Goal: Book appointment/travel/reservation

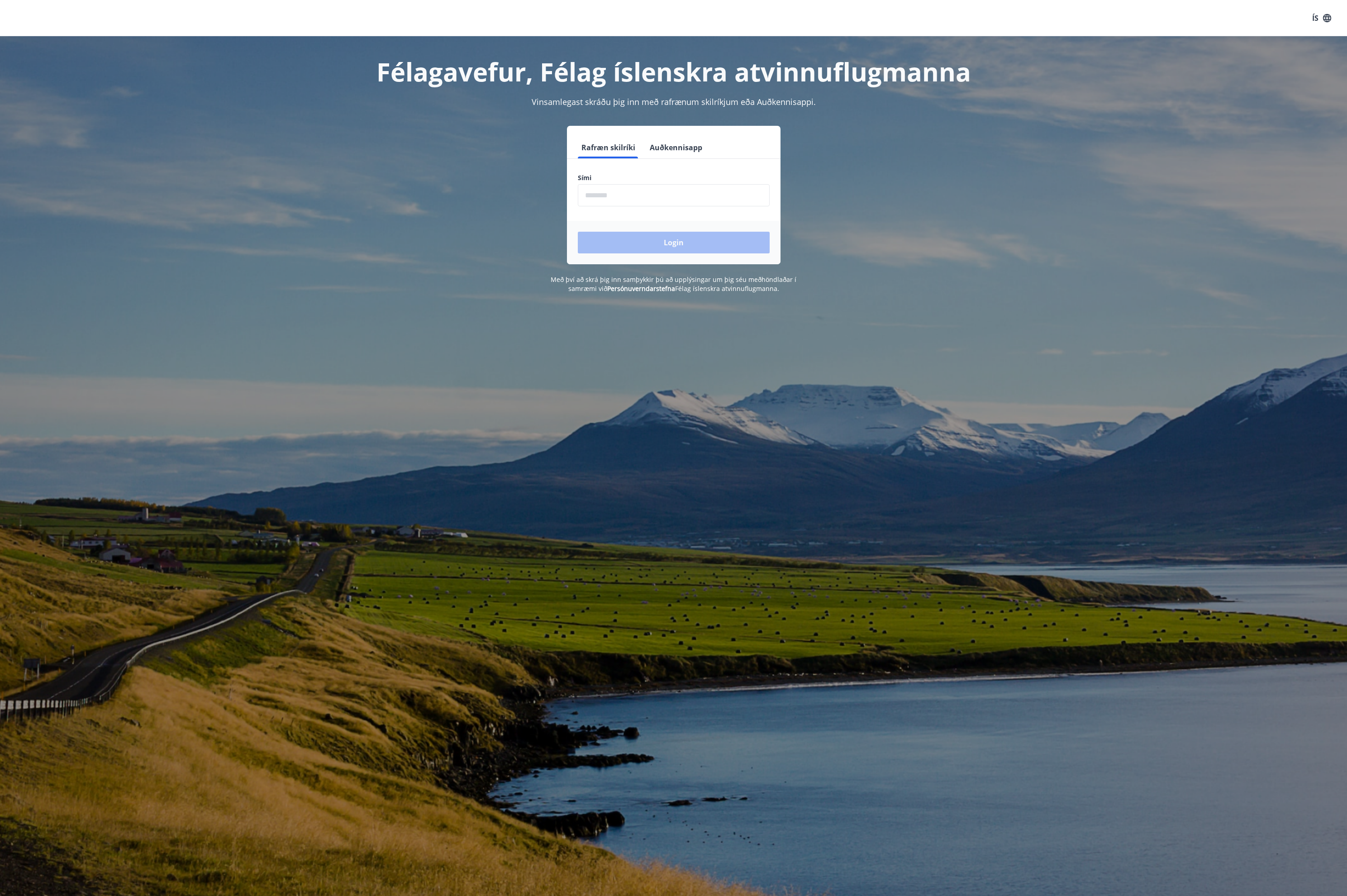
click at [684, 193] on input "phone" at bounding box center [673, 195] width 192 height 22
type input "********"
click at [657, 246] on button "Login" at bounding box center [673, 242] width 192 height 22
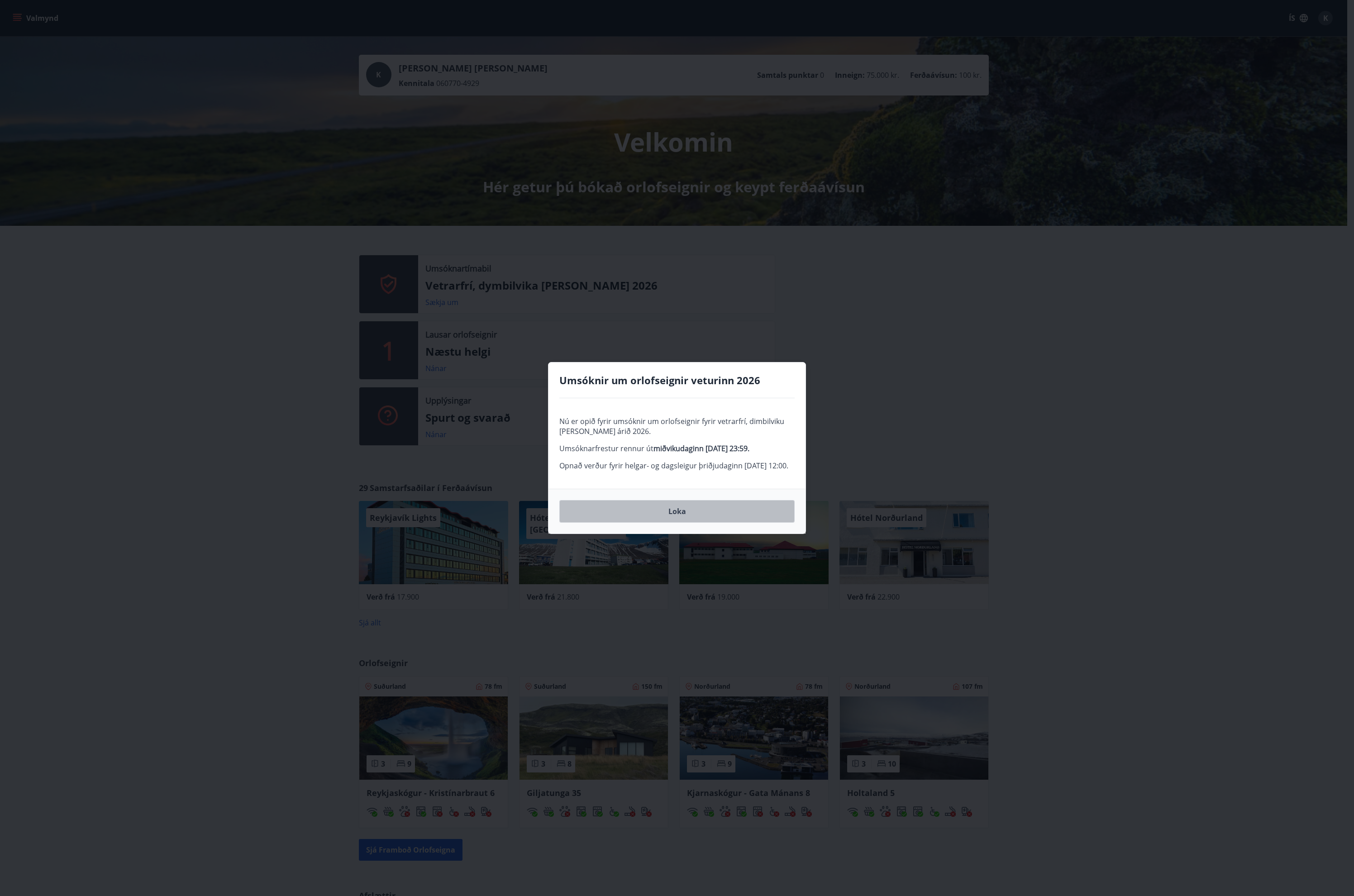
click at [681, 522] on button "Loka" at bounding box center [677, 511] width 235 height 23
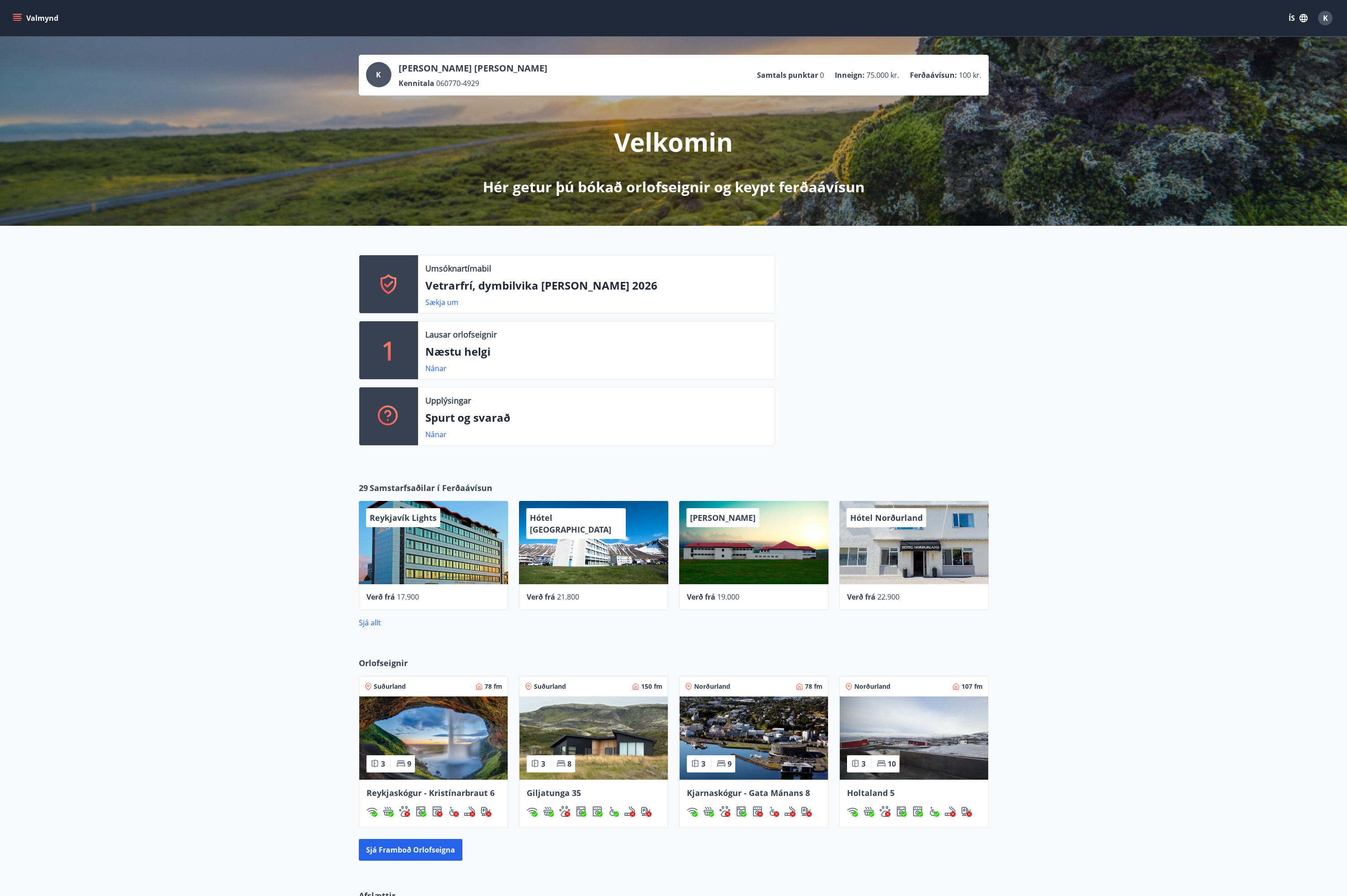
click at [666, 291] on p "Vetrarfrí, dymbilvika [PERSON_NAME] 2026" at bounding box center [596, 285] width 342 height 15
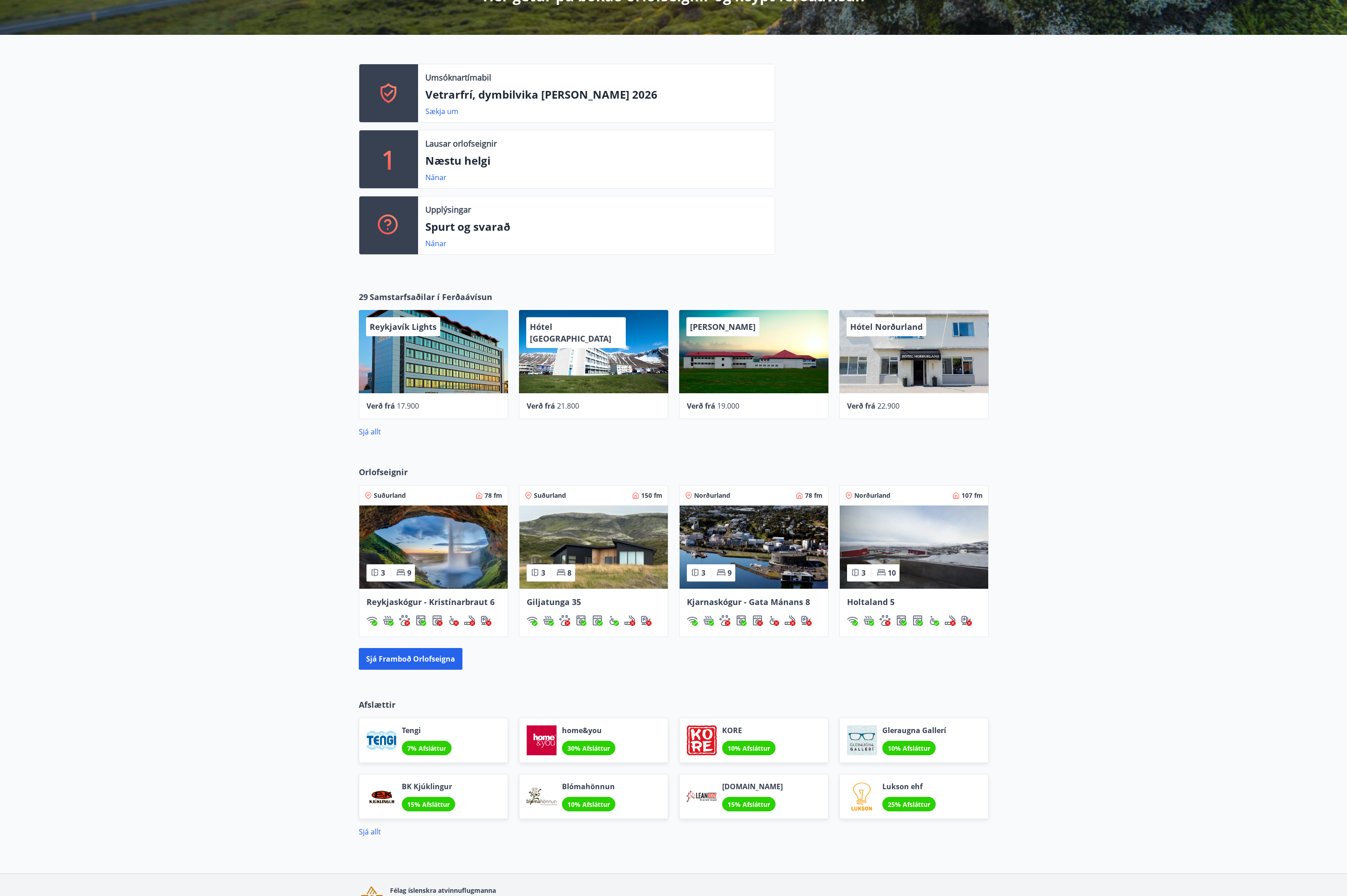
scroll to position [136, 0]
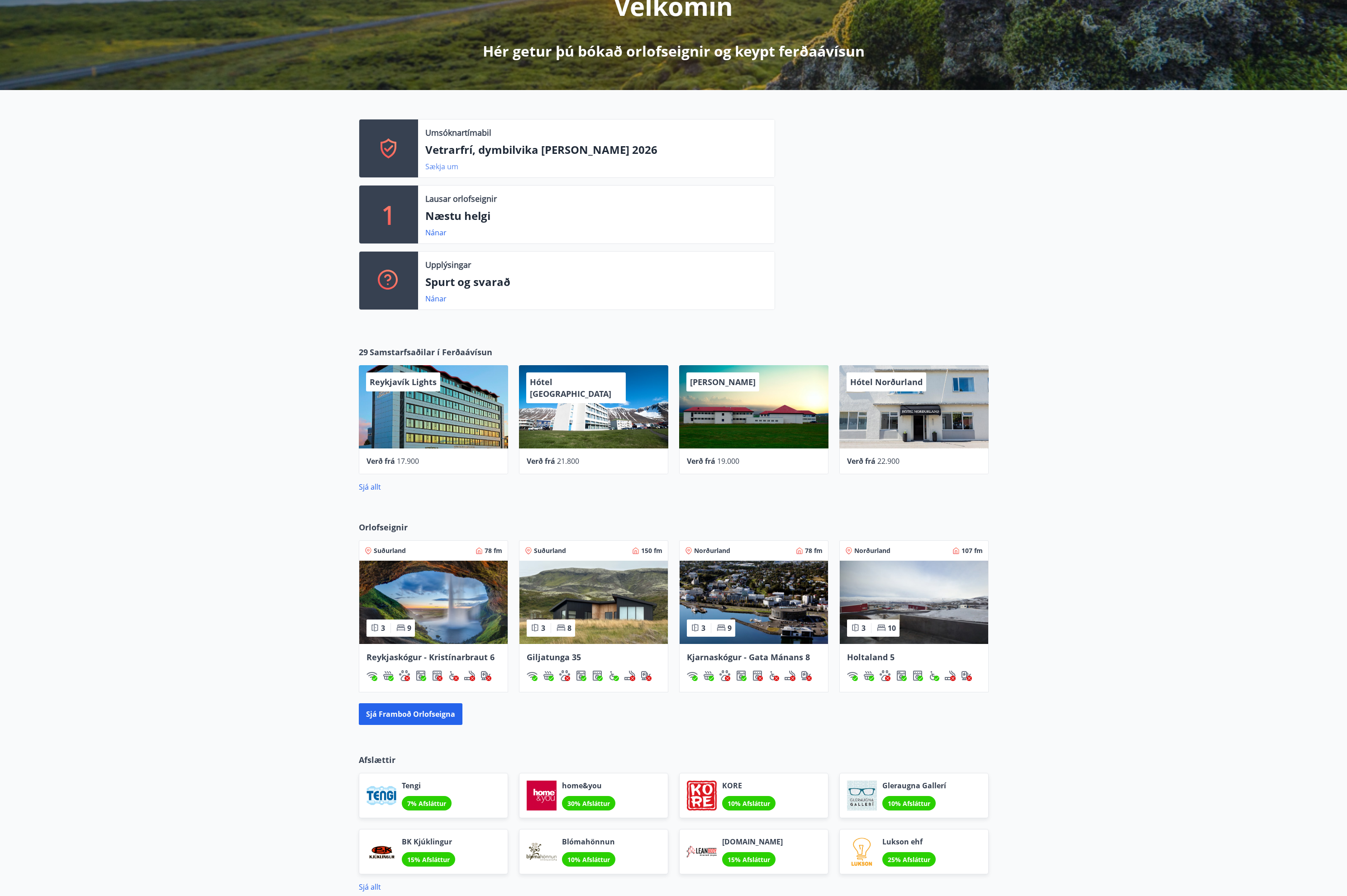
click at [446, 166] on link "Sækja um" at bounding box center [441, 166] width 33 height 10
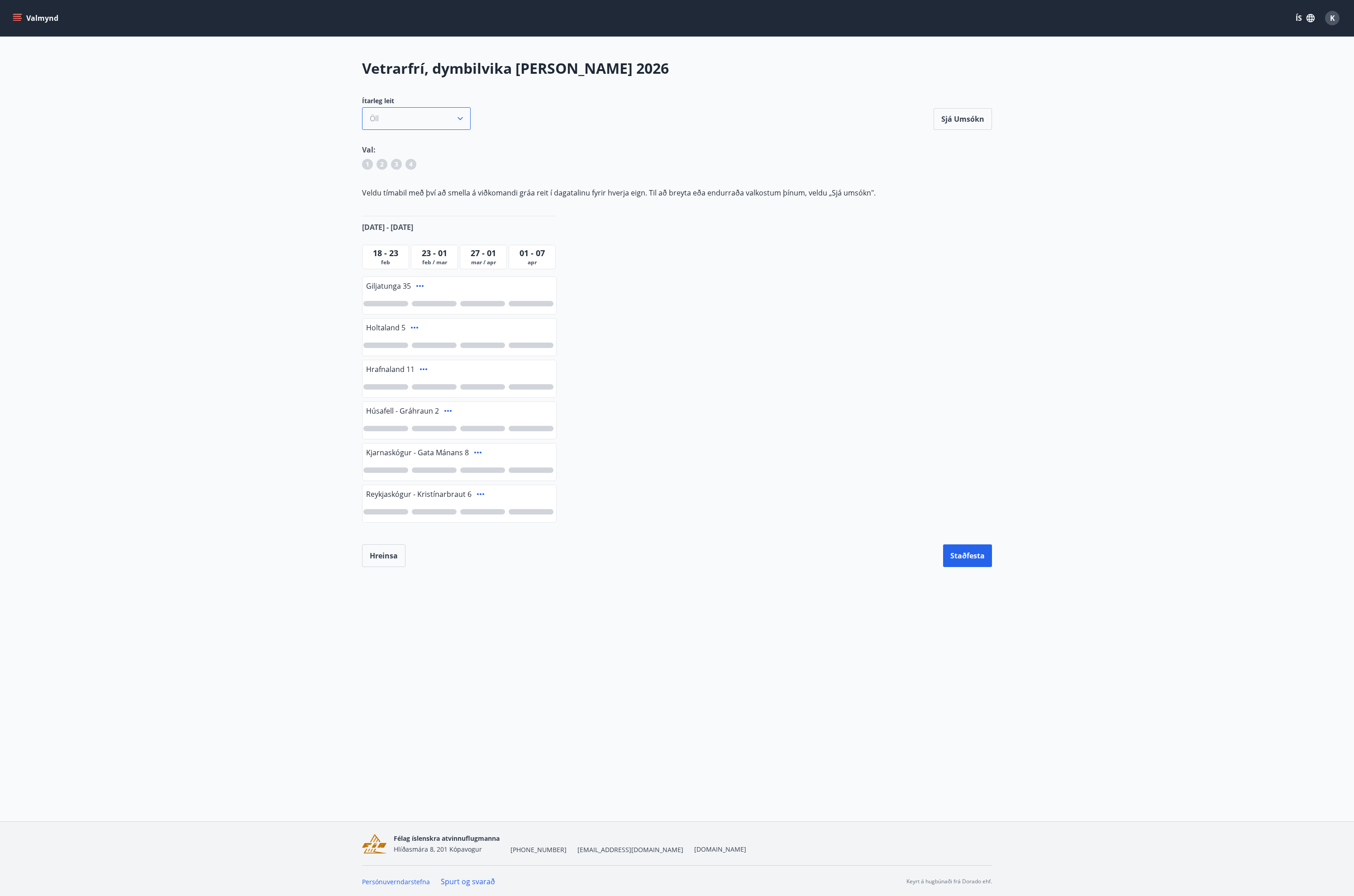
click at [461, 119] on icon "button" at bounding box center [460, 118] width 9 height 9
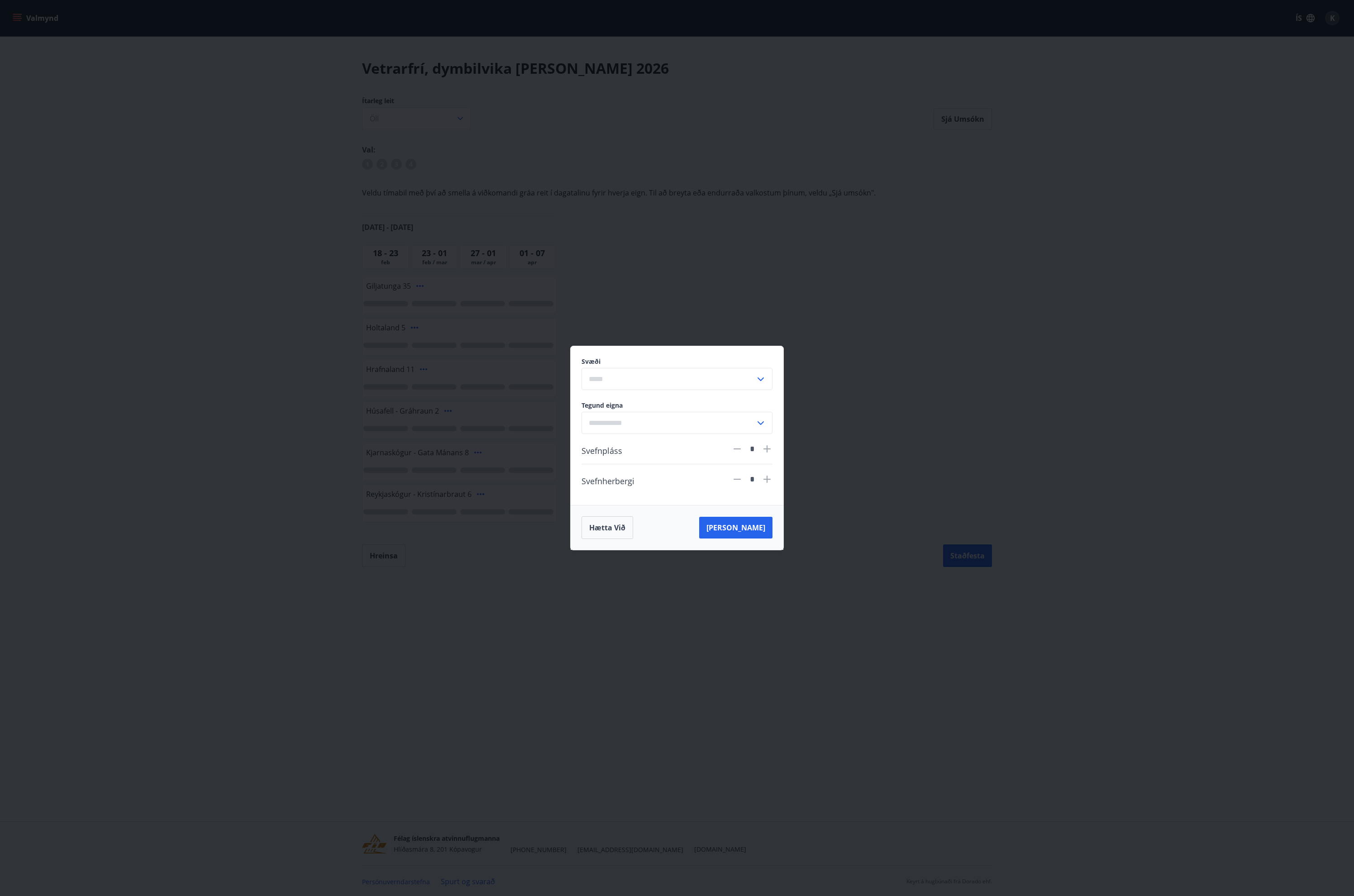
click at [761, 379] on icon at bounding box center [761, 379] width 11 height 11
click at [672, 477] on li "Norðurland" at bounding box center [677, 479] width 190 height 16
type input "**********"
click at [762, 421] on icon at bounding box center [761, 423] width 11 height 11
click at [626, 438] on li "Sumarbústaður" at bounding box center [677, 442] width 190 height 16
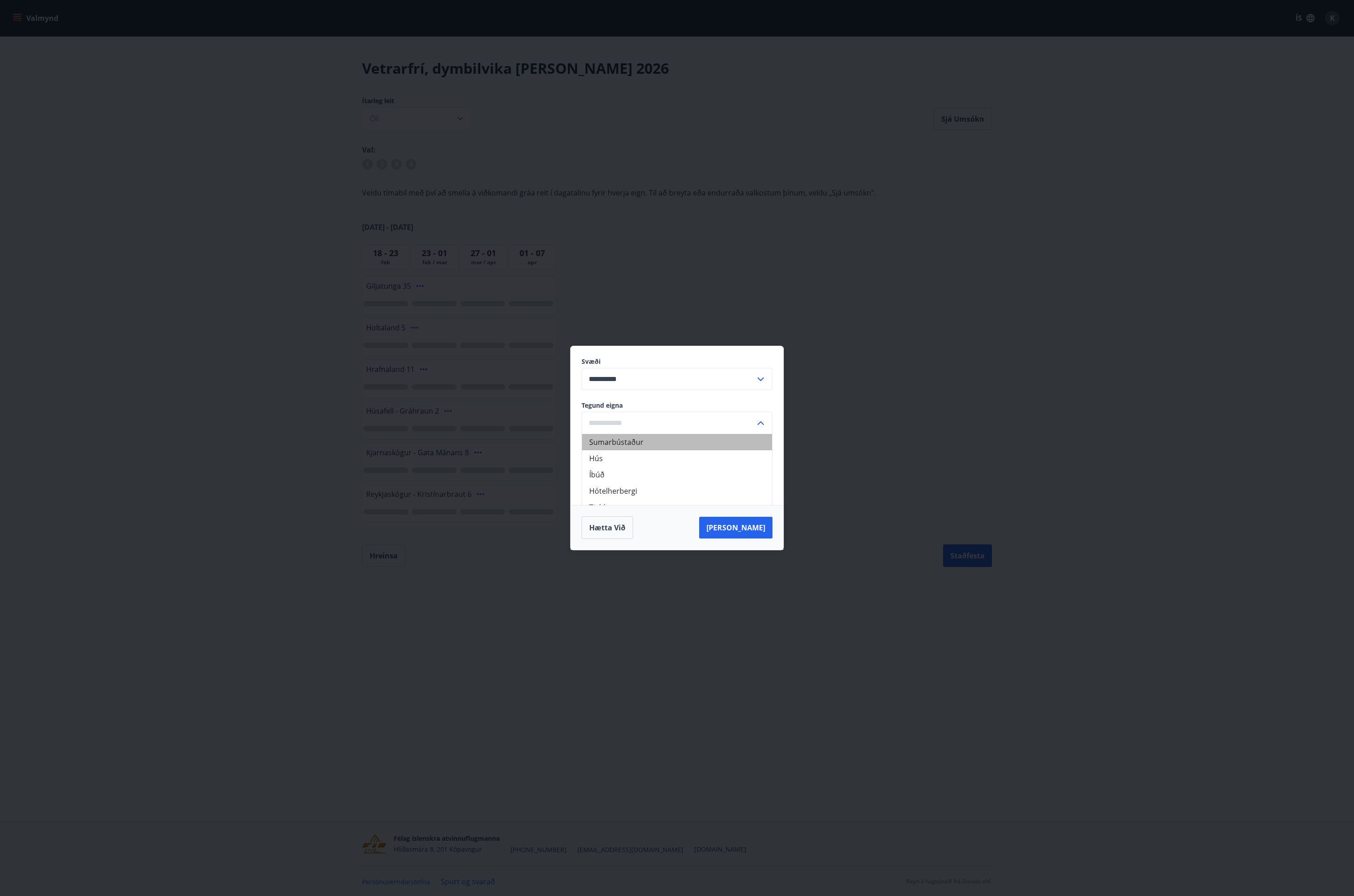
type input "**********"
click at [757, 531] on button "[PERSON_NAME]" at bounding box center [735, 527] width 73 height 22
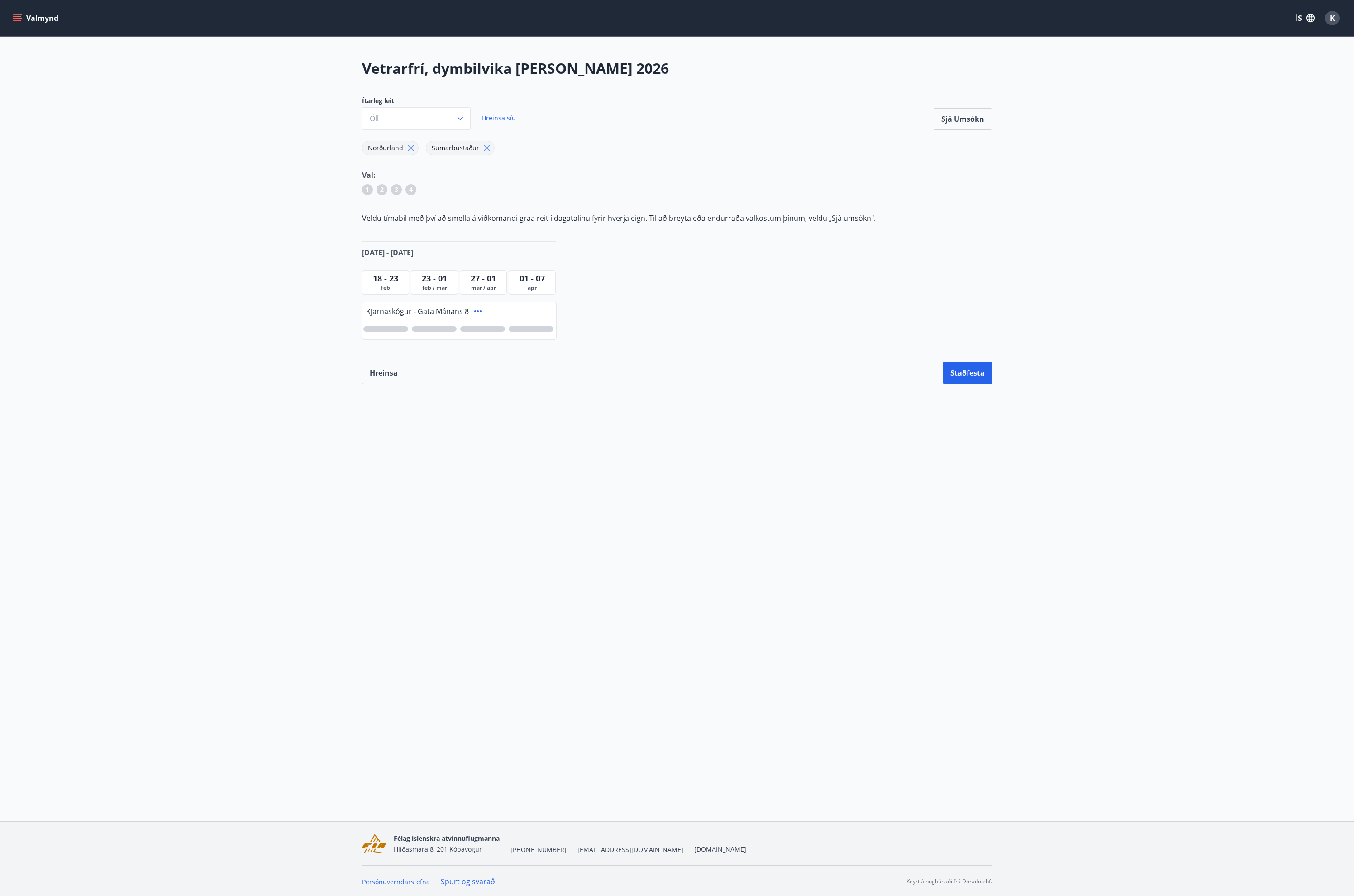
click at [489, 119] on span "Hreinsa síu" at bounding box center [498, 118] width 34 height 8
